Goal: Transaction & Acquisition: Obtain resource

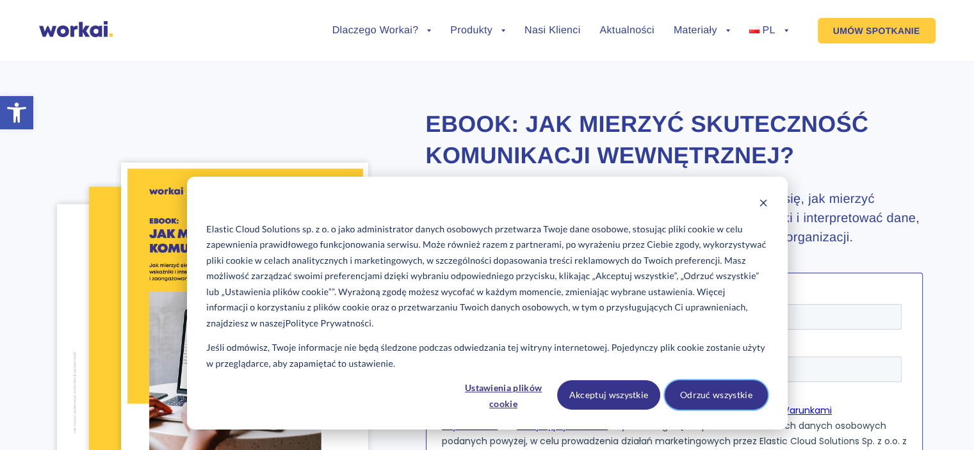
click at [699, 387] on button "Odrzuć wszystkie" at bounding box center [716, 394] width 103 height 29
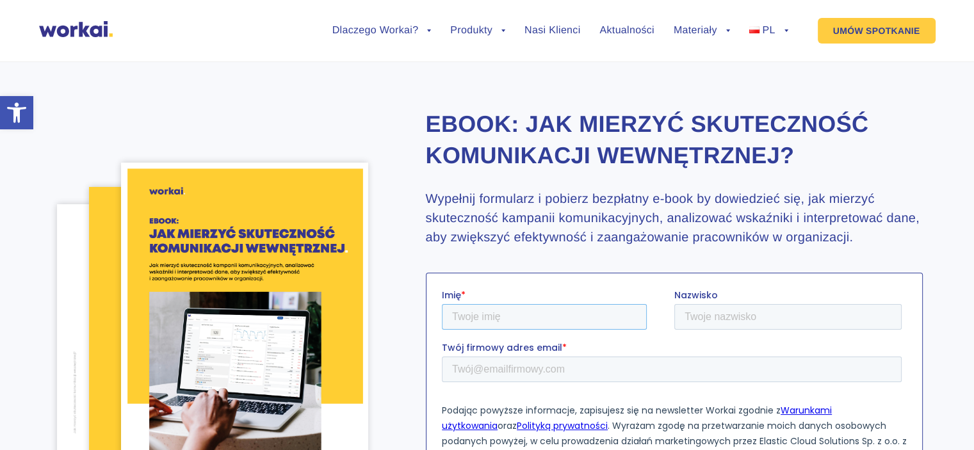
click at [569, 317] on input "Imię *" at bounding box center [543, 317] width 205 height 26
type input "[PERSON_NAME]"
click at [486, 371] on input "Twój firmowy adres email *" at bounding box center [671, 370] width 460 height 26
type input "[PERSON_NAME][EMAIL_ADDRESS][DOMAIN_NAME]"
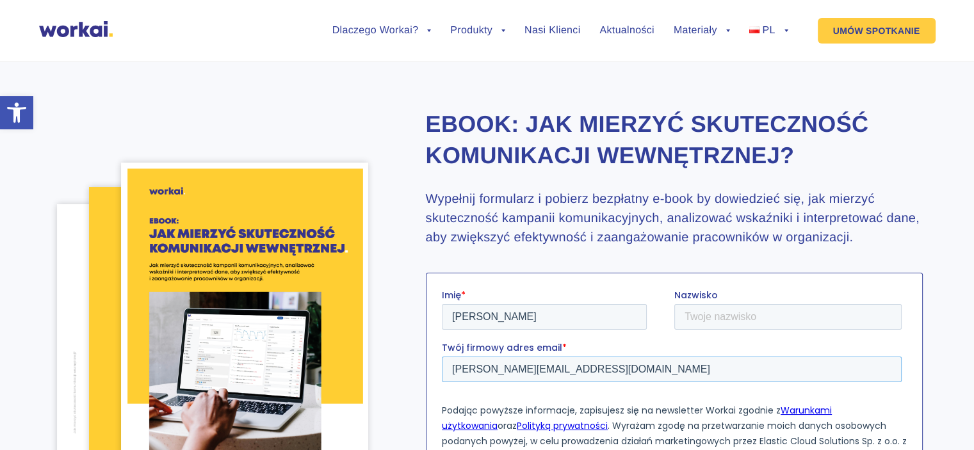
scroll to position [128, 0]
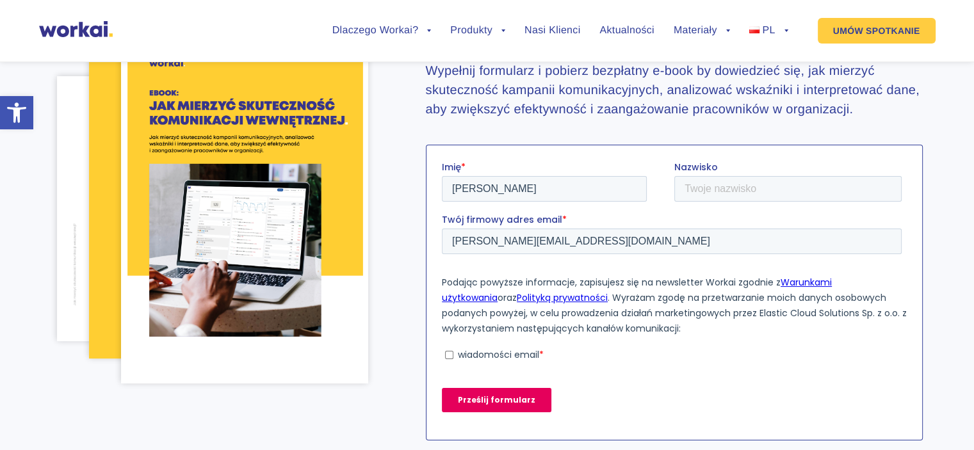
click at [473, 355] on p "wiadomości email" at bounding box center [497, 354] width 81 height 13
click at [453, 355] on input "wiadomości email *" at bounding box center [448, 355] width 8 height 8
checkbox input "true"
click at [482, 403] on input "Prześlij formularz" at bounding box center [496, 400] width 110 height 24
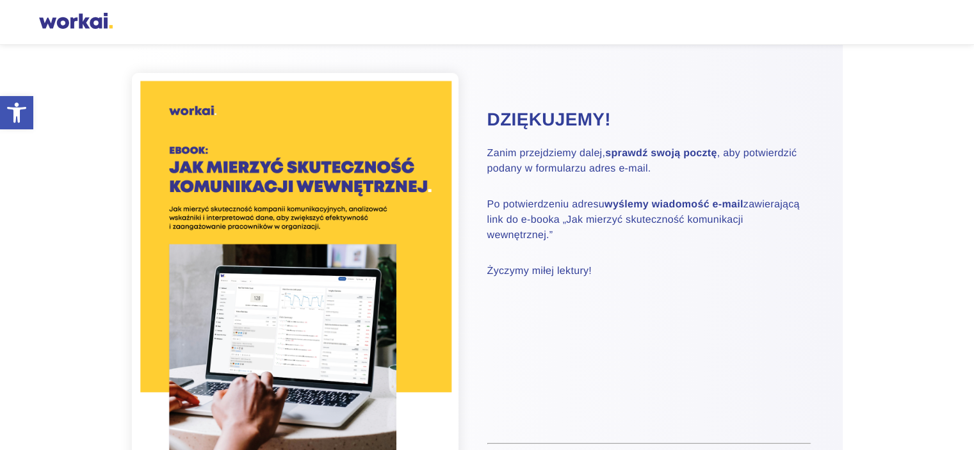
scroll to position [64, 0]
